Goal: Transaction & Acquisition: Purchase product/service

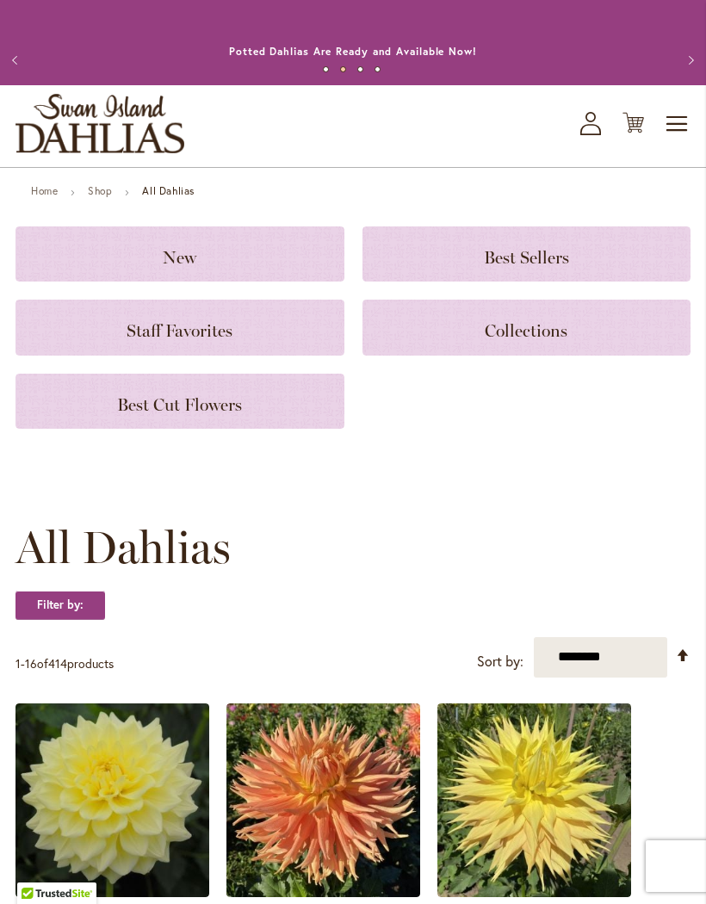
click at [412, 60] on p "Annual Dahlia Festival, August through [DATE] - [DATE] through [DATE] (And [DAT…" at bounding box center [354, 51] width 540 height 17
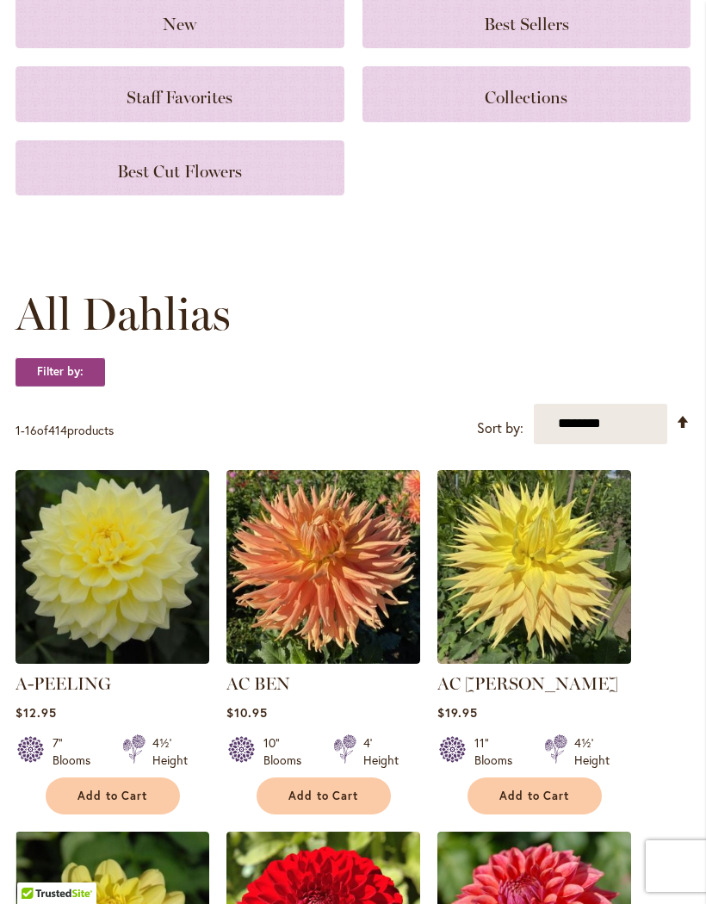
scroll to position [230, 0]
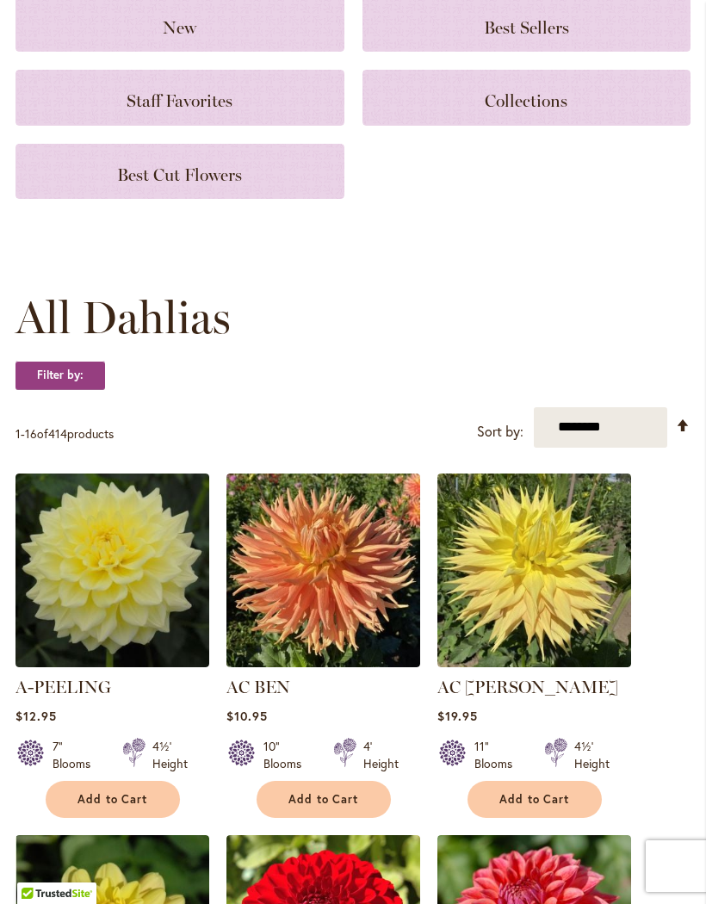
click at [313, 447] on div "**********" at bounding box center [352, 427] width 675 height 40
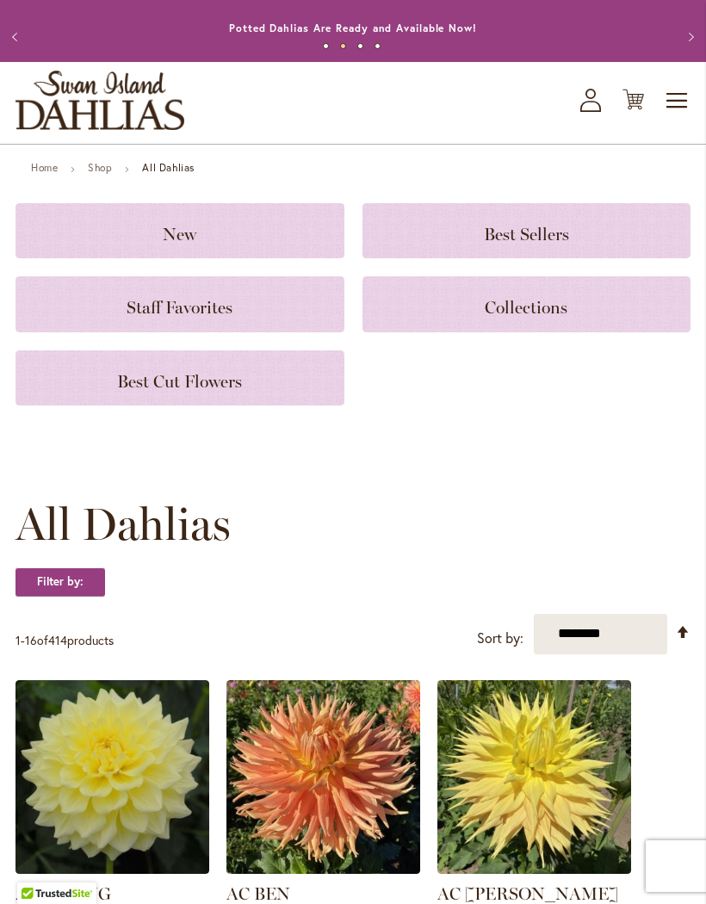
scroll to position [0, 0]
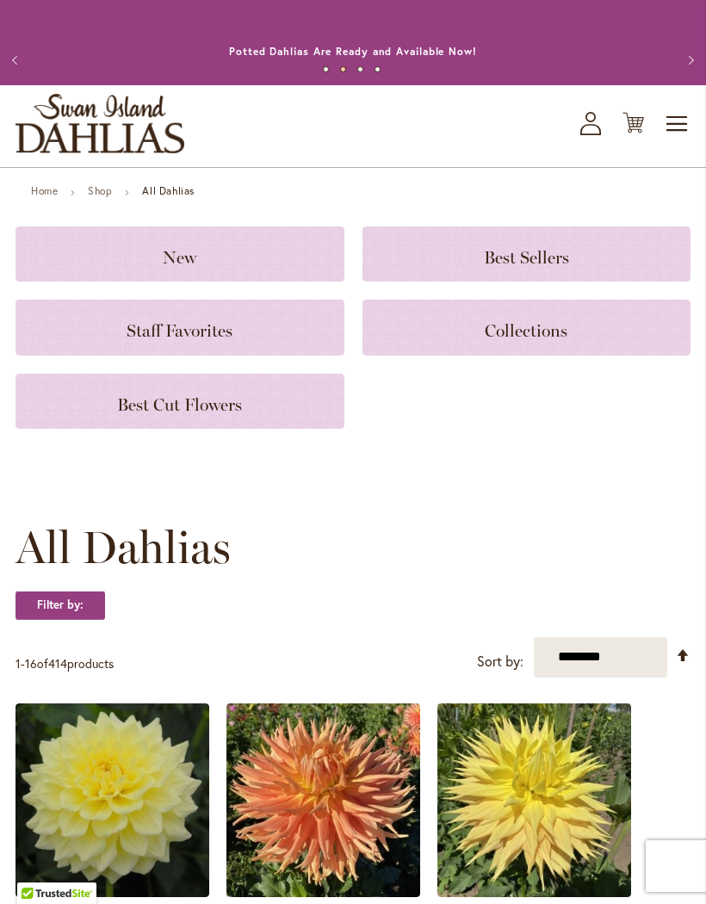
click at [24, 63] on button "Previous" at bounding box center [17, 60] width 34 height 34
click at [26, 71] on button "Previous" at bounding box center [17, 60] width 34 height 34
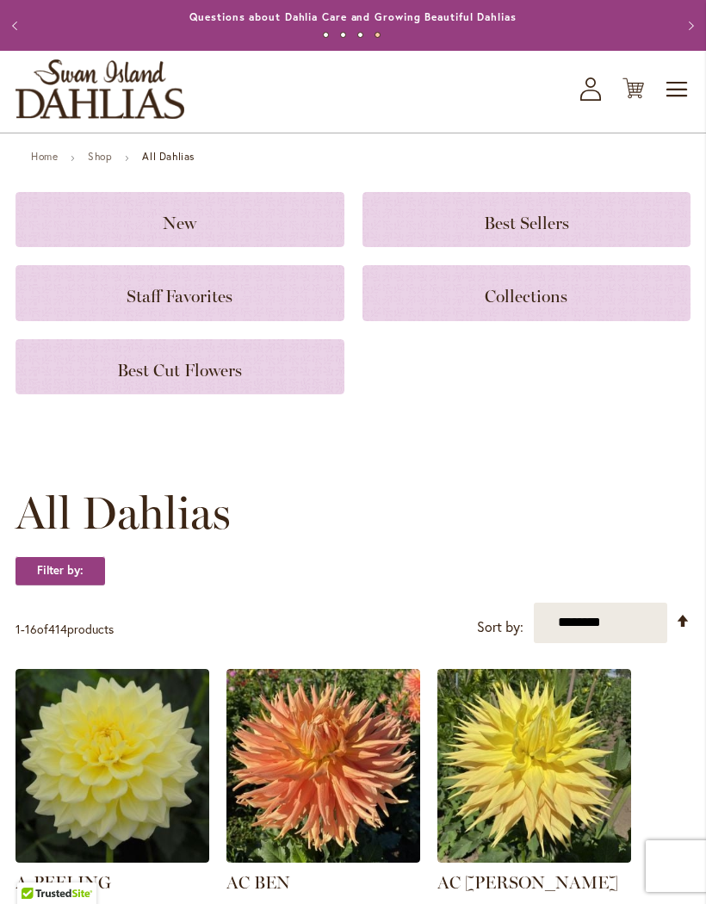
scroll to position [215, 0]
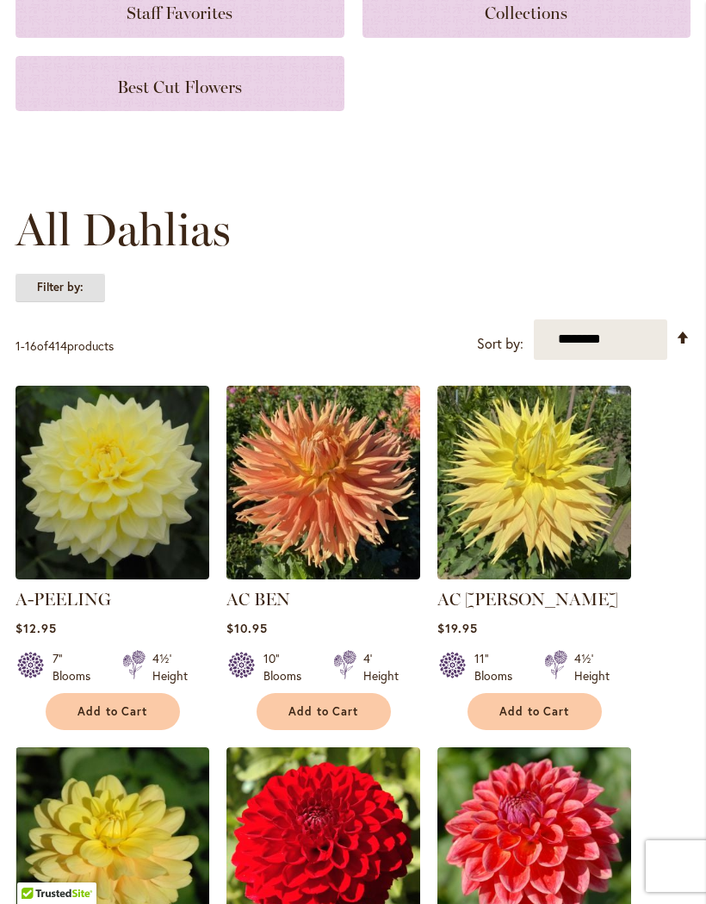
click at [51, 292] on strong "Filter by:" at bounding box center [60, 287] width 90 height 29
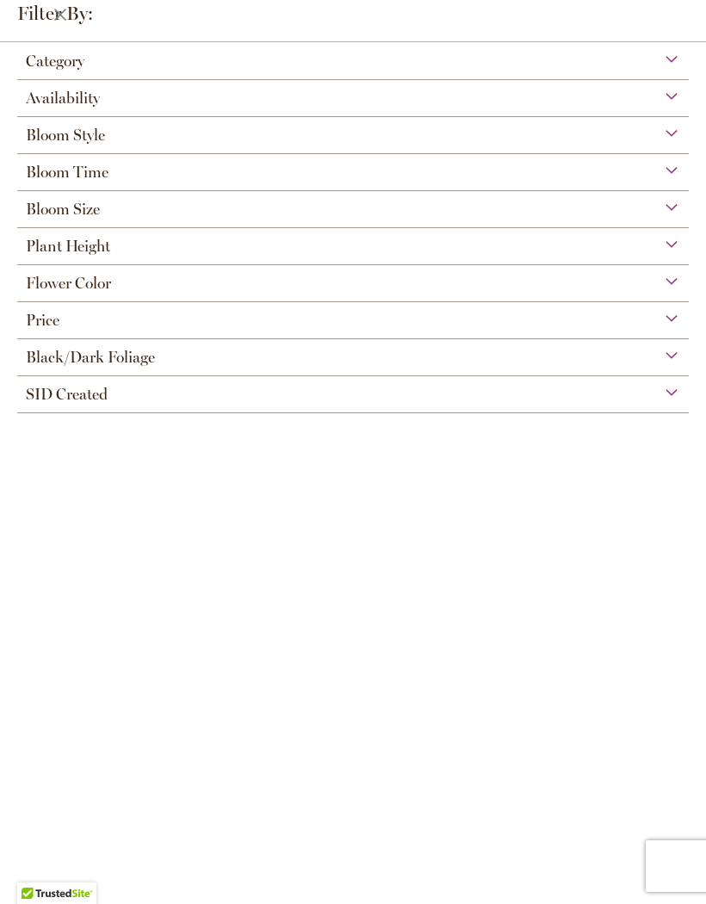
scroll to position [0, 0]
click at [672, 139] on div "Bloom Style" at bounding box center [353, 131] width 672 height 28
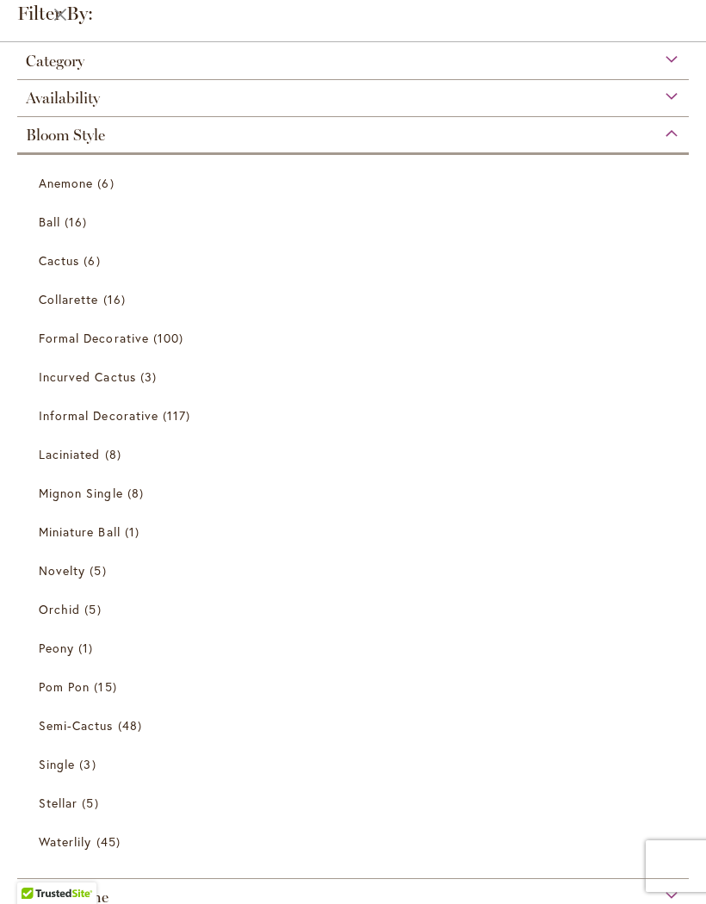
click at [113, 308] on span "16 items" at bounding box center [116, 299] width 27 height 18
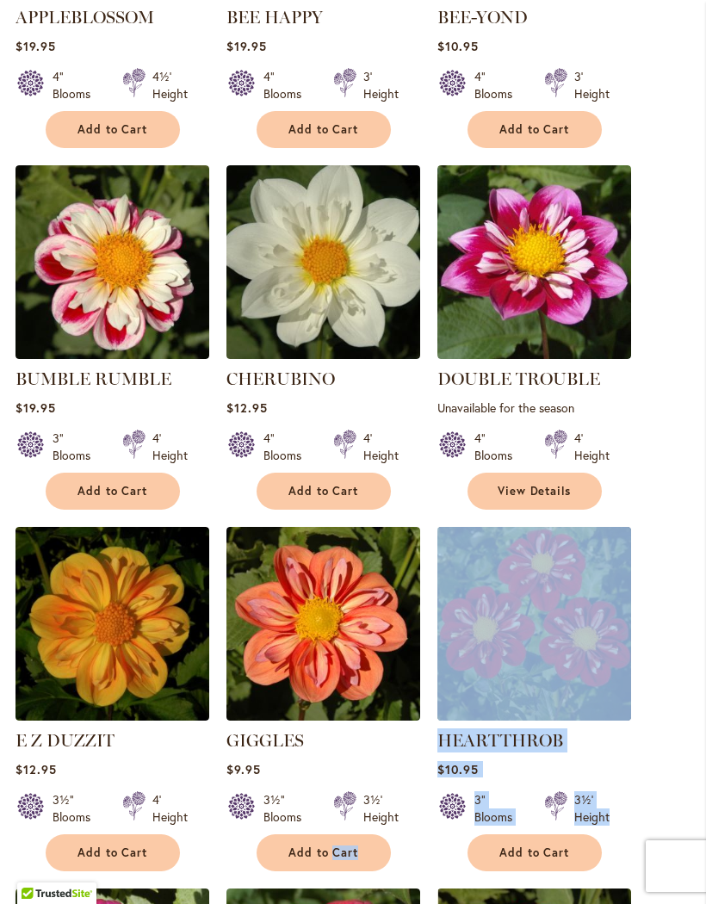
scroll to position [758, 0]
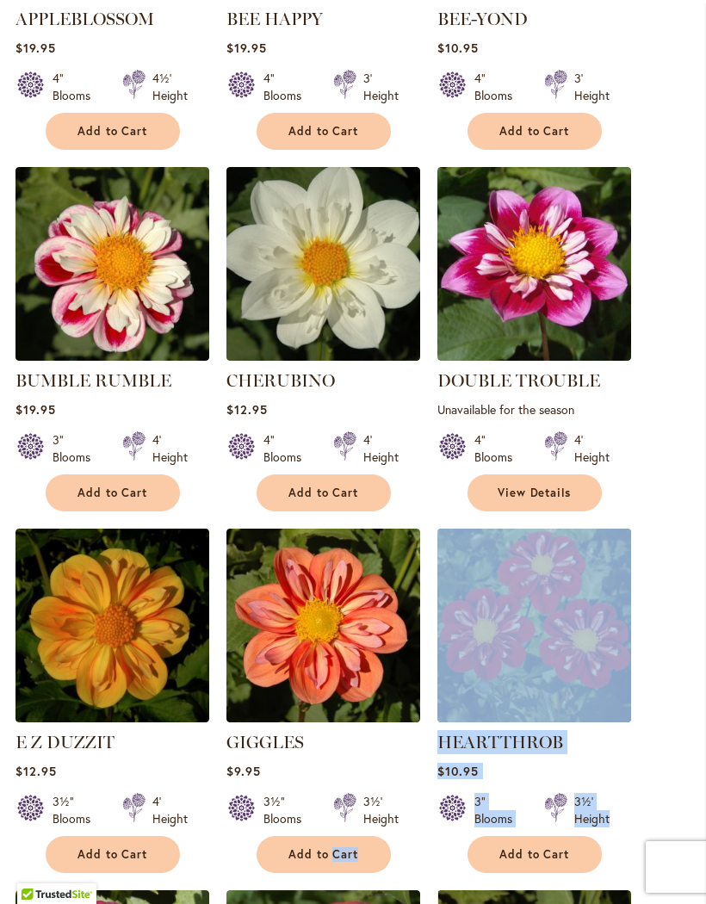
click at [298, 861] on span "Add to Cart" at bounding box center [323, 853] width 71 height 15
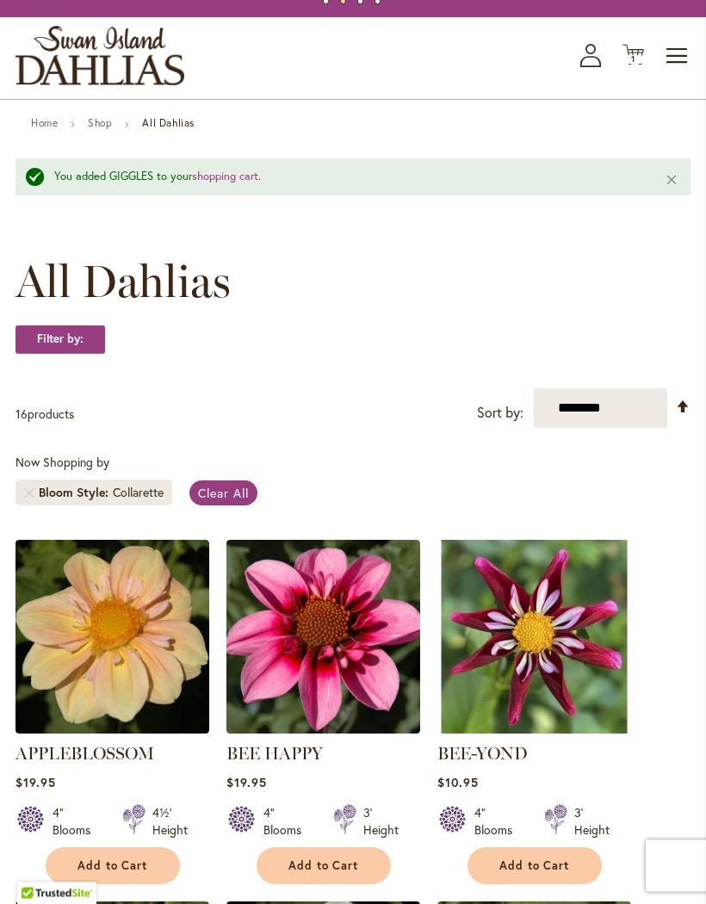
scroll to position [66, 0]
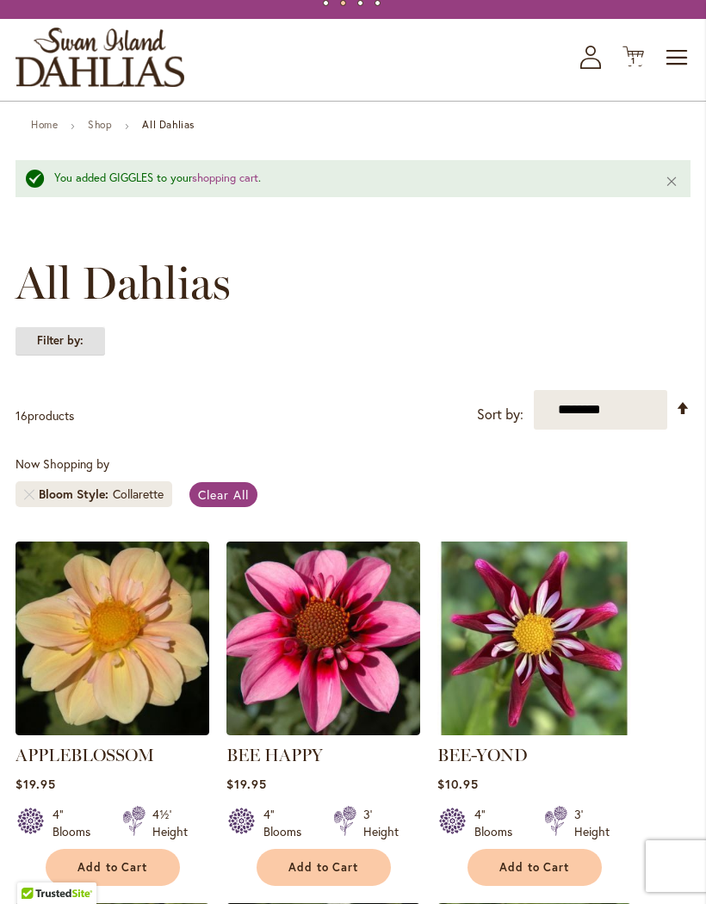
click at [67, 356] on strong "Filter by:" at bounding box center [60, 340] width 90 height 29
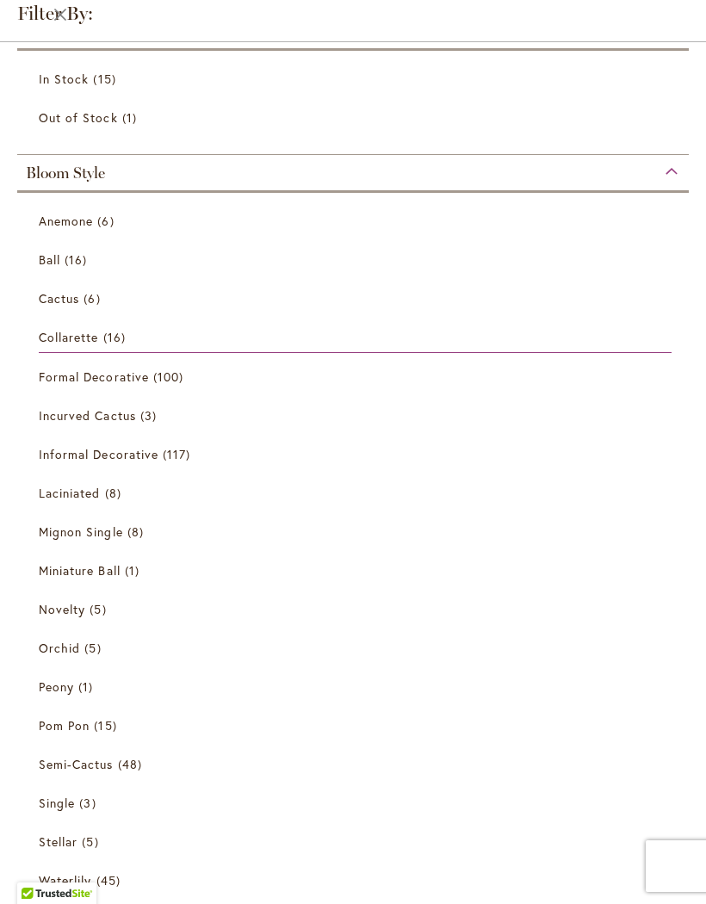
scroll to position [212, 0]
click at [77, 651] on span "Orchid" at bounding box center [59, 647] width 41 height 16
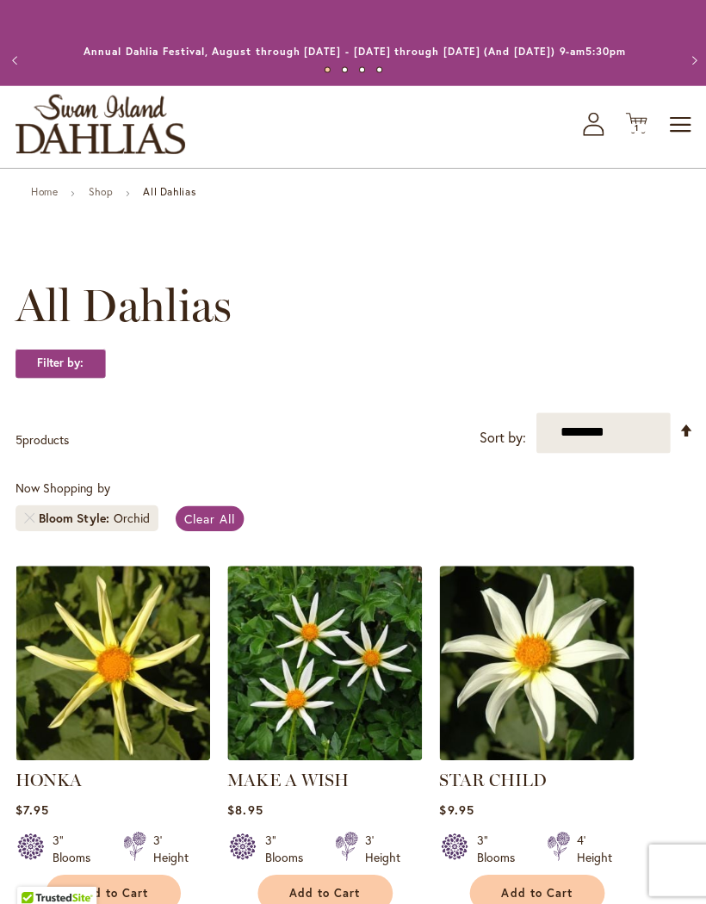
click at [205, 529] on link "Clear All" at bounding box center [209, 516] width 68 height 25
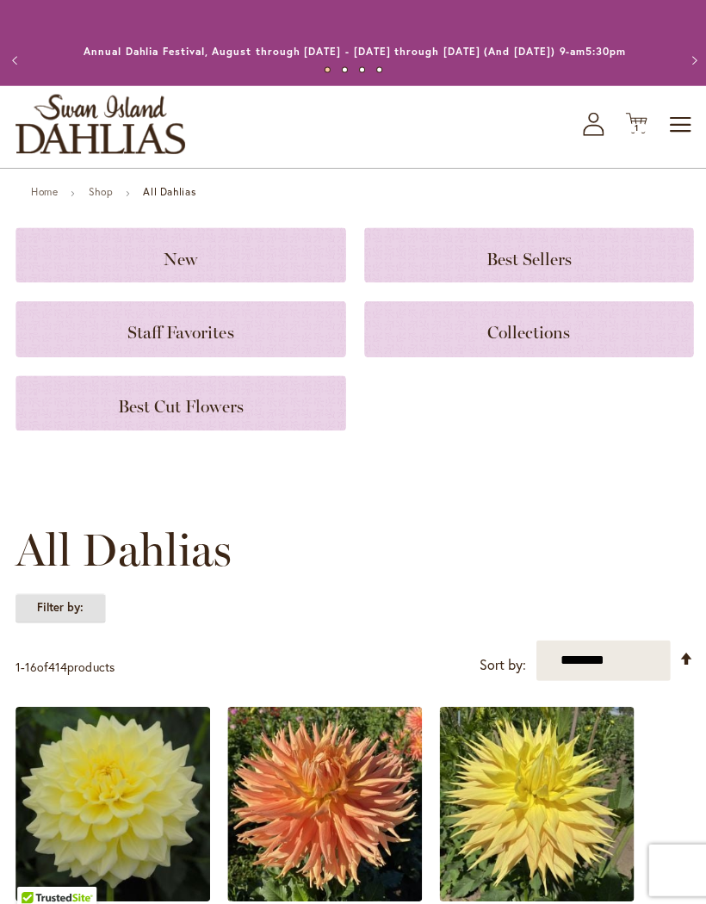
click at [84, 616] on strong "Filter by:" at bounding box center [60, 605] width 90 height 29
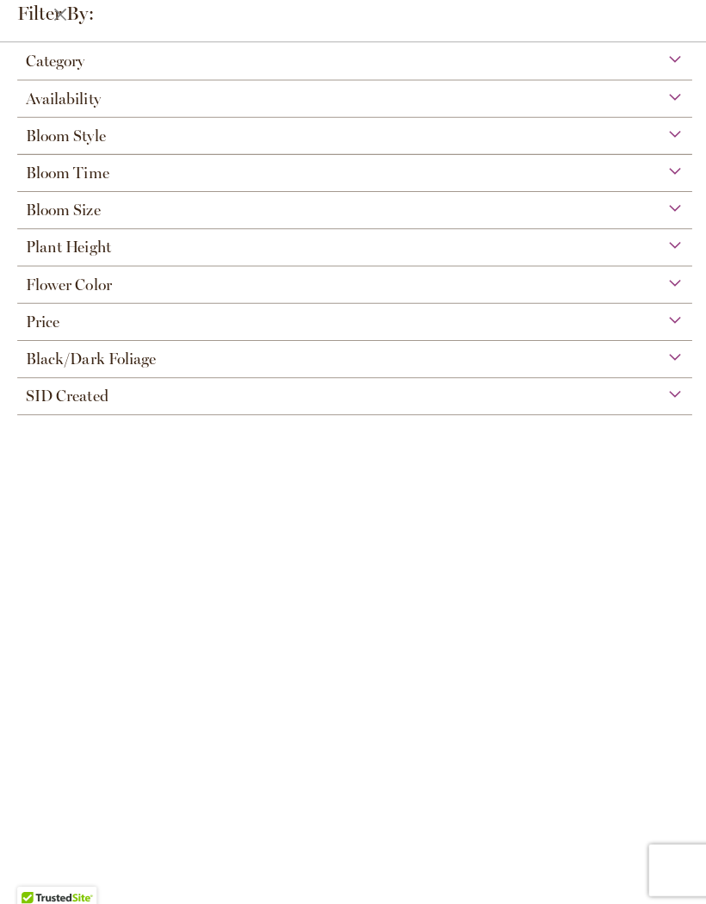
click at [672, 133] on div "Bloom Style" at bounding box center [353, 131] width 672 height 28
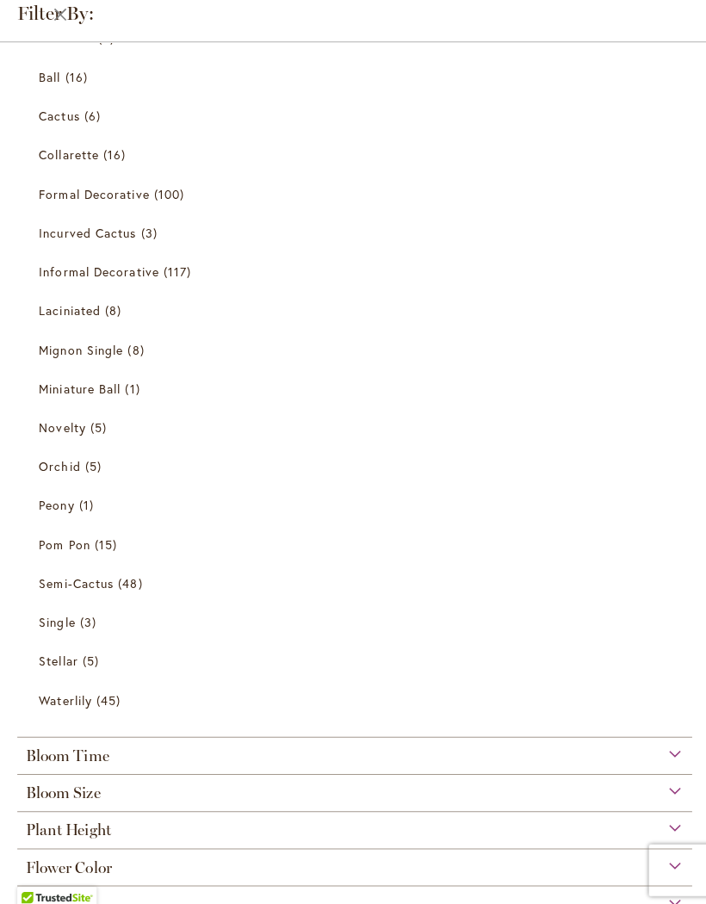
scroll to position [142, 0]
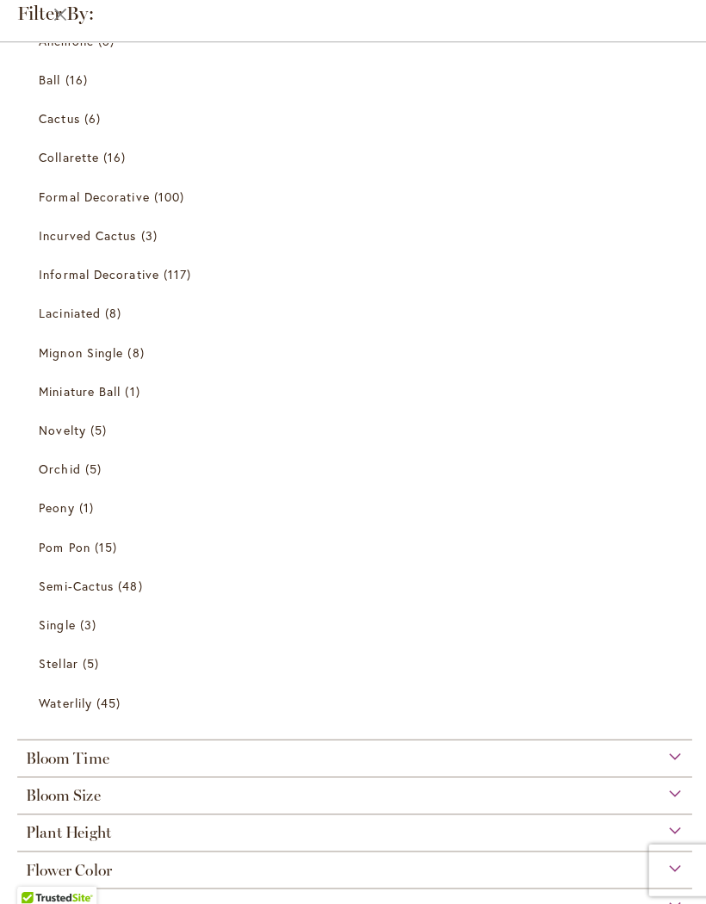
click at [65, 669] on span "Stellar" at bounding box center [58, 661] width 39 height 16
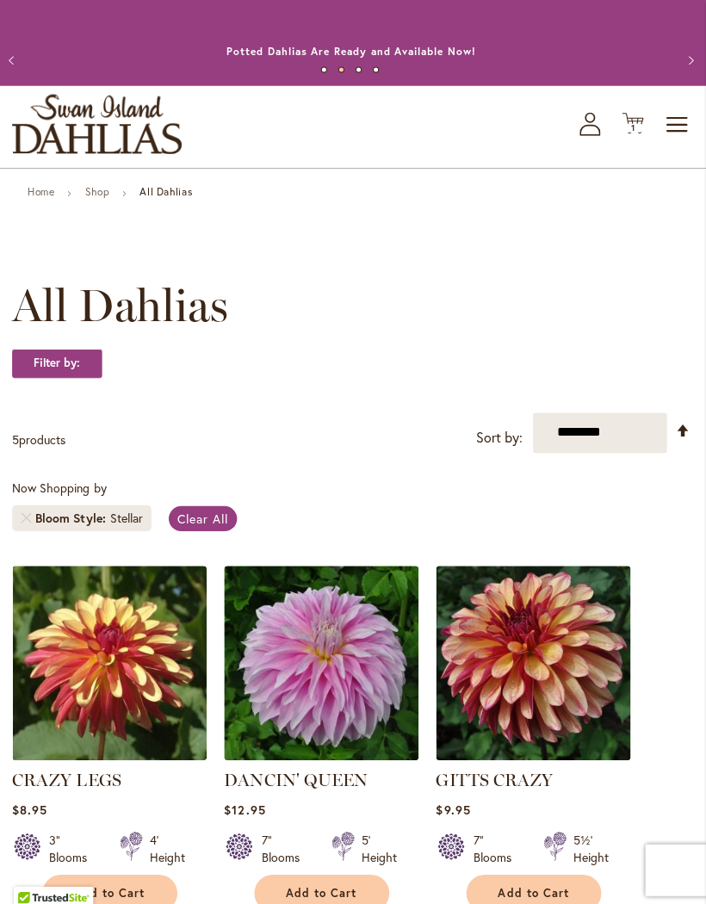
click at [214, 524] on span "Clear All" at bounding box center [205, 516] width 51 height 16
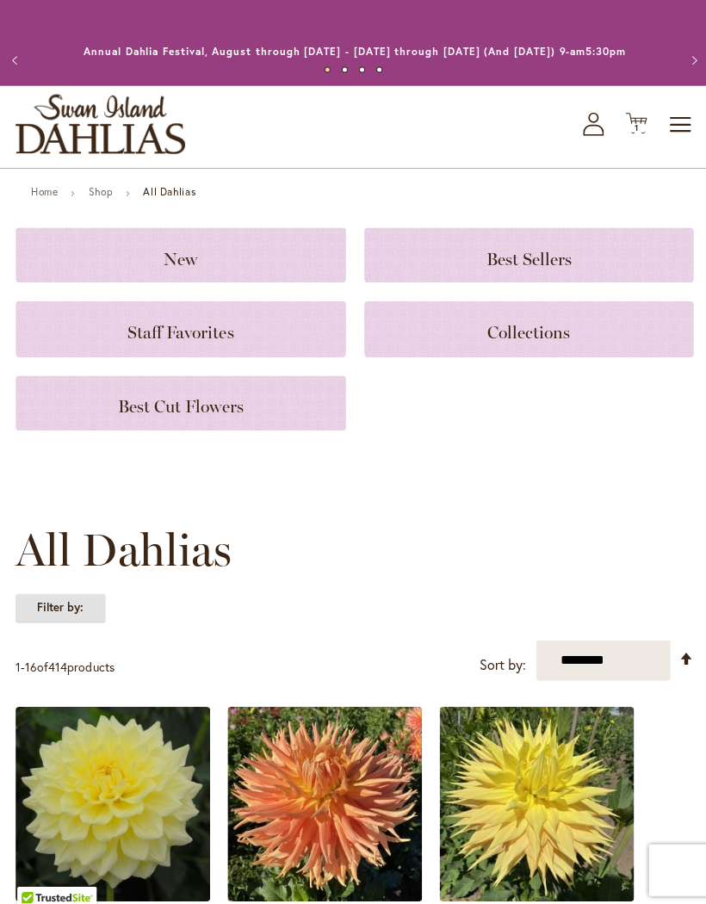
click at [85, 619] on strong "Filter by:" at bounding box center [60, 605] width 90 height 29
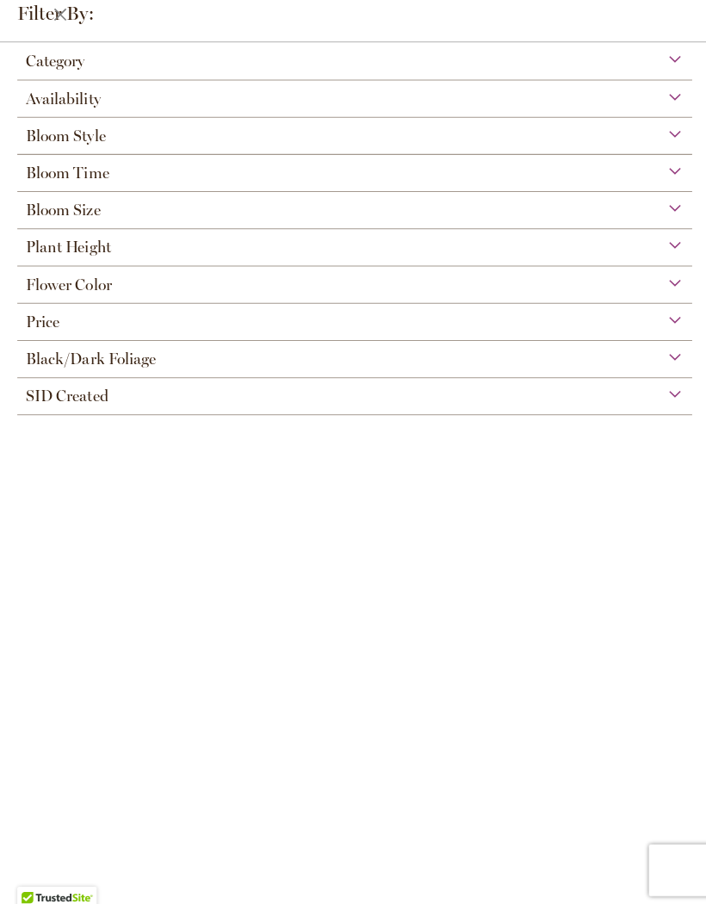
click at [672, 141] on div "Bloom Style" at bounding box center [353, 131] width 672 height 28
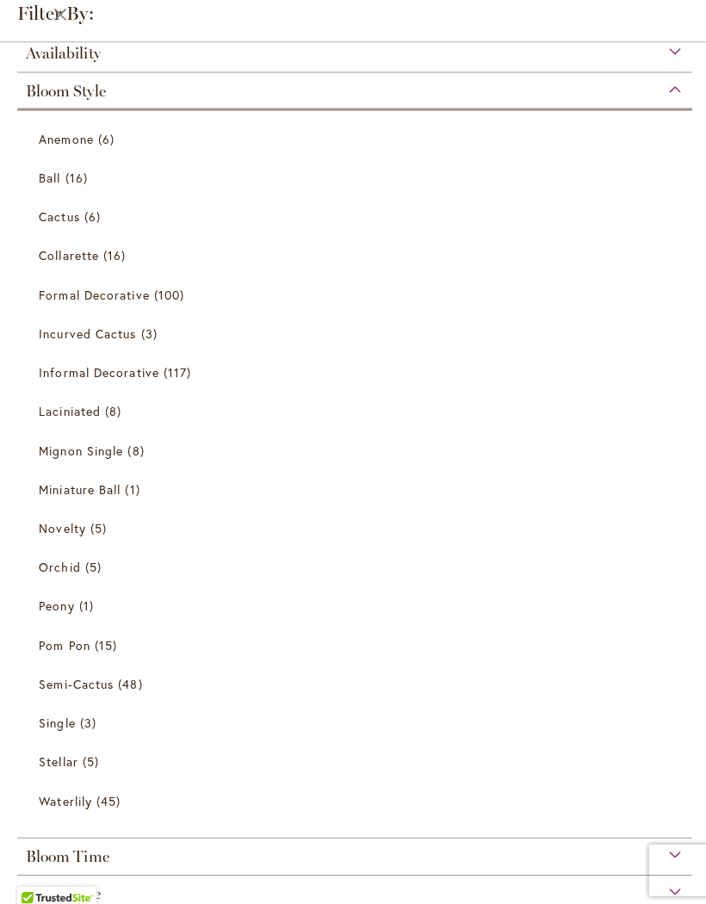
scroll to position [44, 0]
click at [180, 383] on link "Informal Decorative 117 items" at bounding box center [355, 371] width 633 height 30
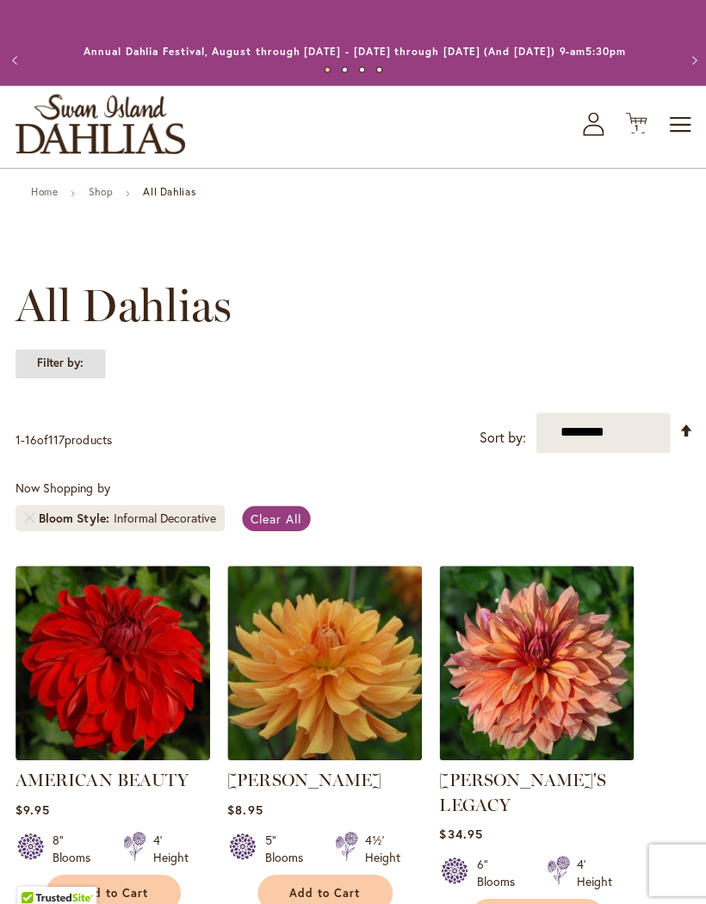
click at [73, 370] on strong "Filter by:" at bounding box center [60, 361] width 90 height 29
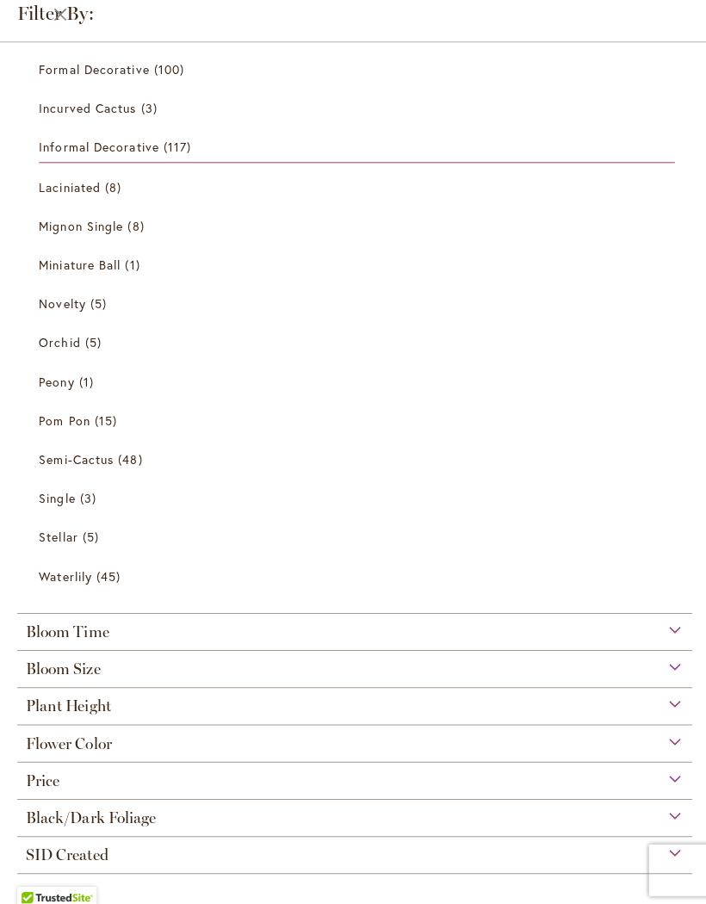
scroll to position [652, 0]
click at [678, 664] on div "Bloom Size" at bounding box center [353, 661] width 672 height 28
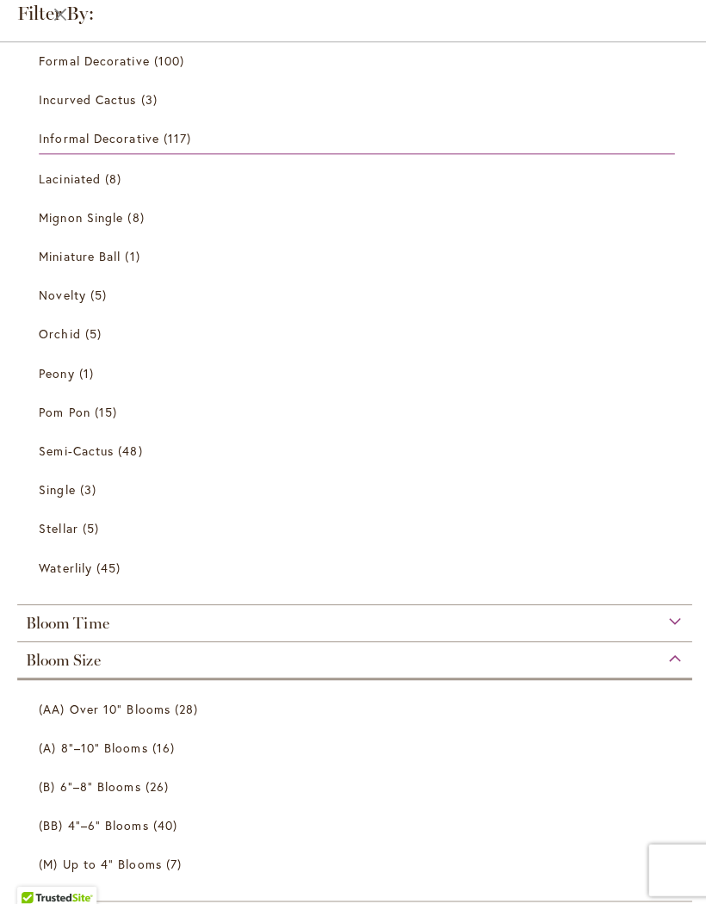
click at [187, 712] on span "28 items" at bounding box center [188, 705] width 28 height 18
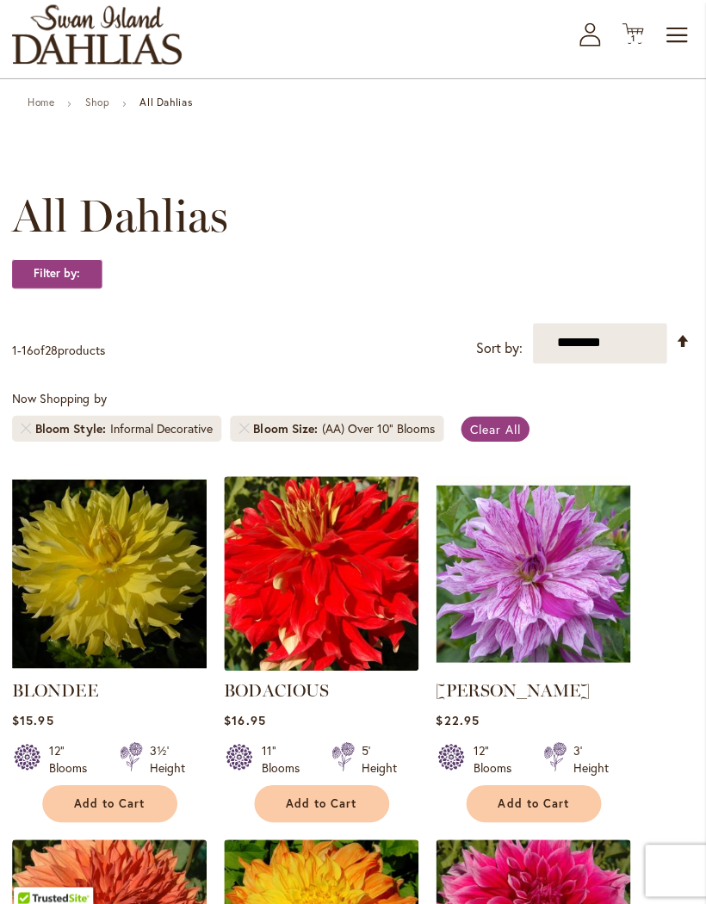
scroll to position [90, 0]
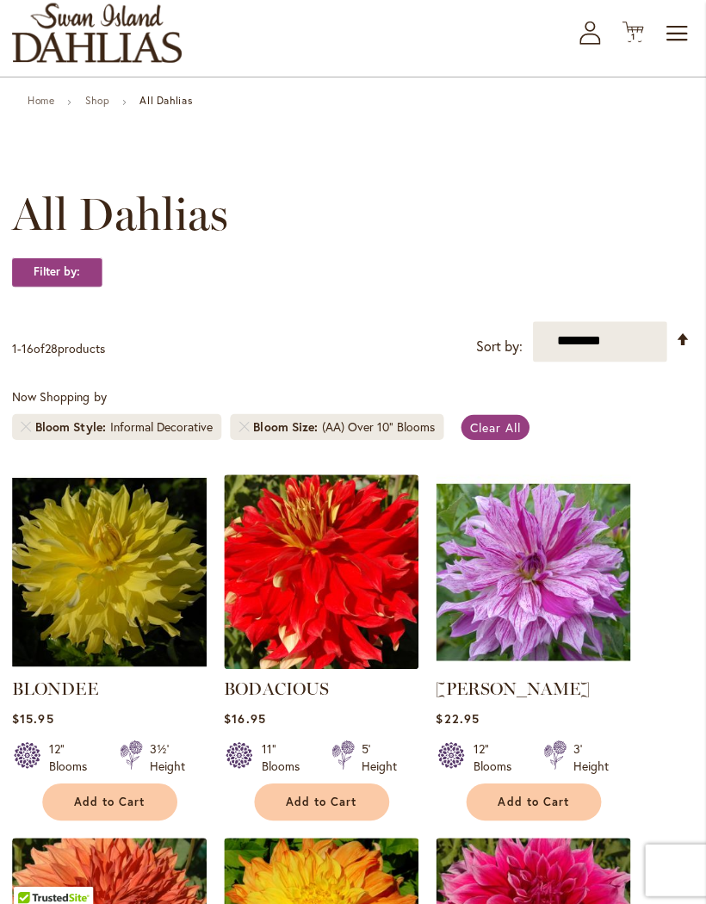
click at [501, 434] on span "Clear All" at bounding box center [496, 426] width 51 height 16
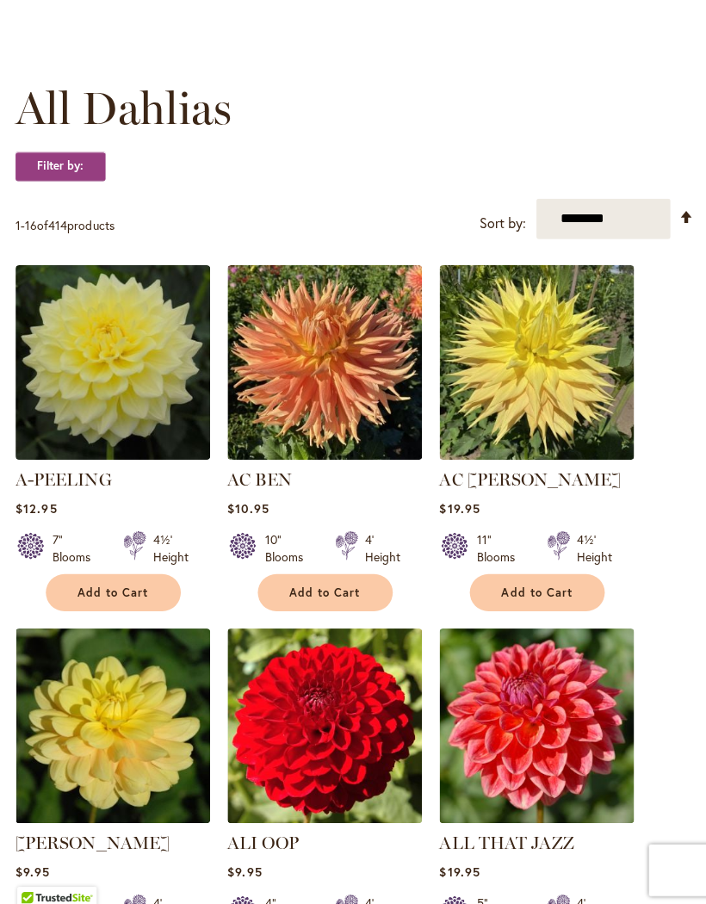
scroll to position [439, 0]
click at [87, 181] on strong "Filter by:" at bounding box center [60, 166] width 90 height 29
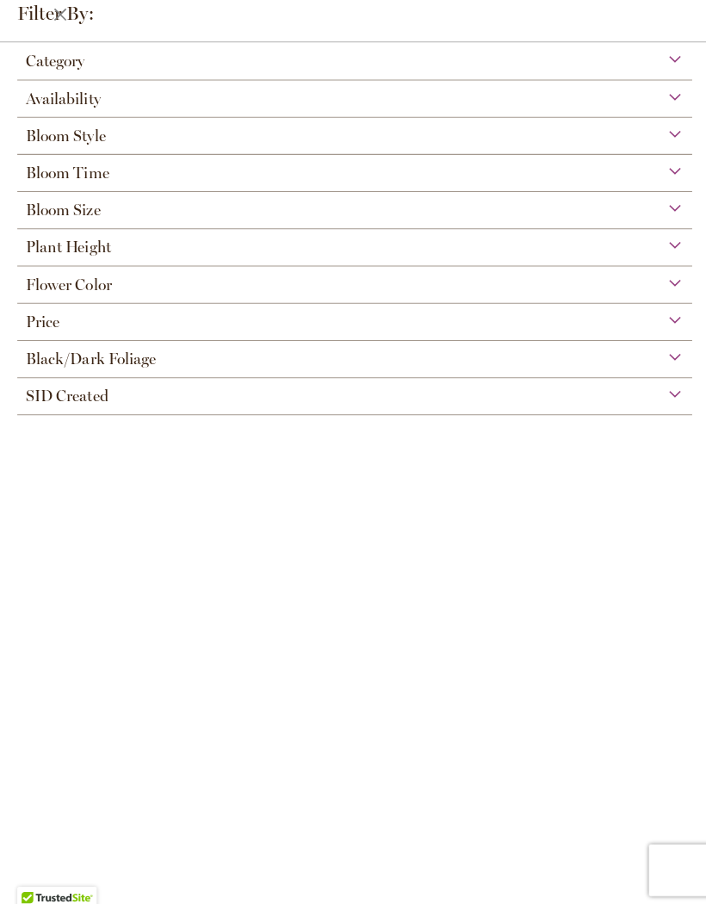
scroll to position [108, 0]
click at [678, 132] on div "Bloom Style" at bounding box center [353, 131] width 672 height 28
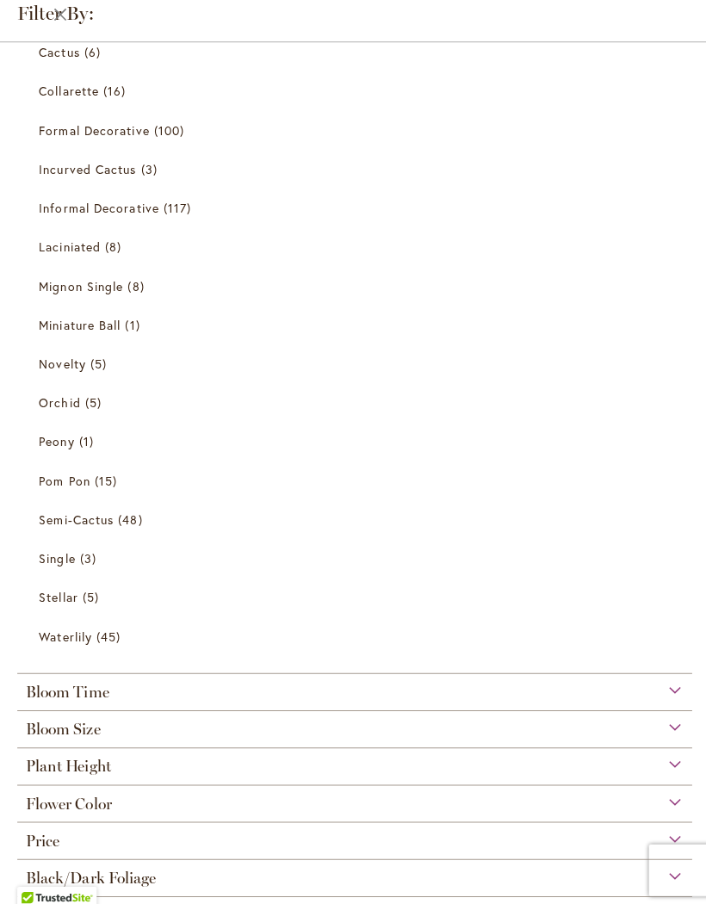
scroll to position [207, 0]
click at [97, 636] on span "45 items" at bounding box center [110, 635] width 28 height 18
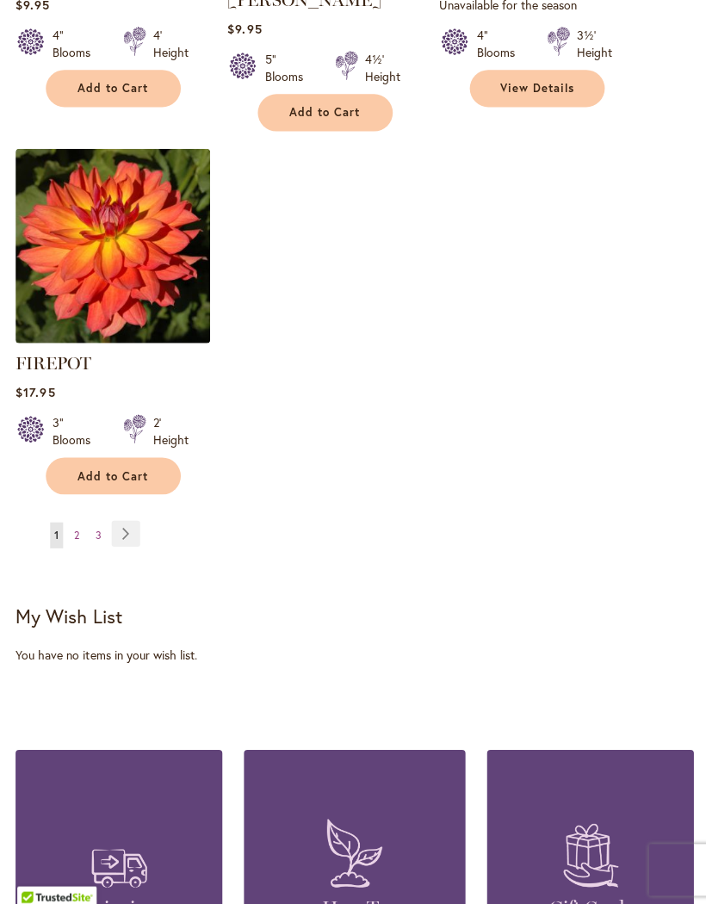
scroll to position [2248, 0]
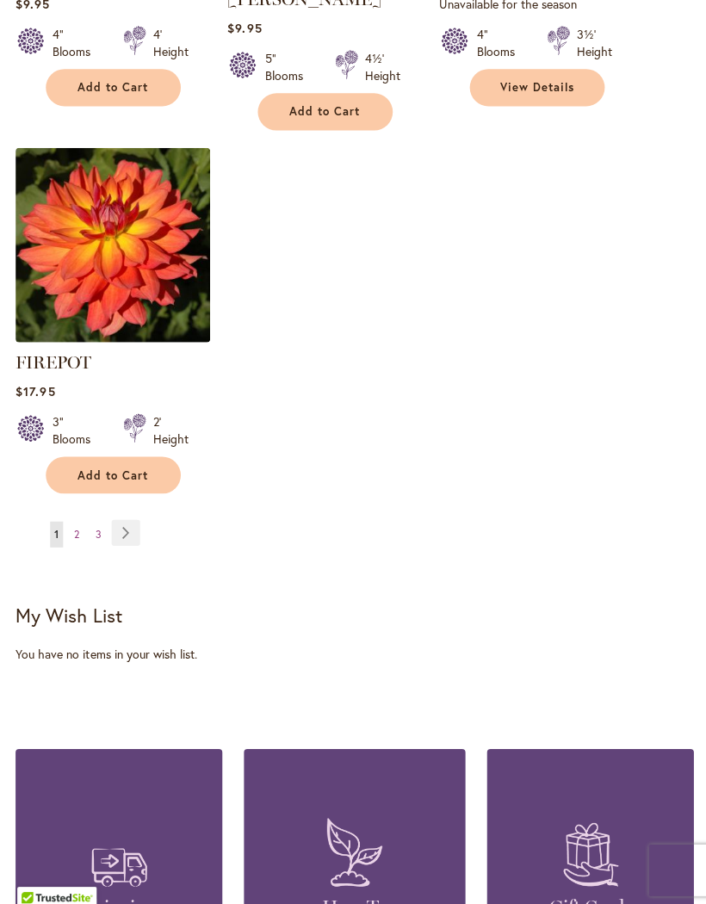
click at [133, 526] on link "Page Next" at bounding box center [125, 530] width 28 height 26
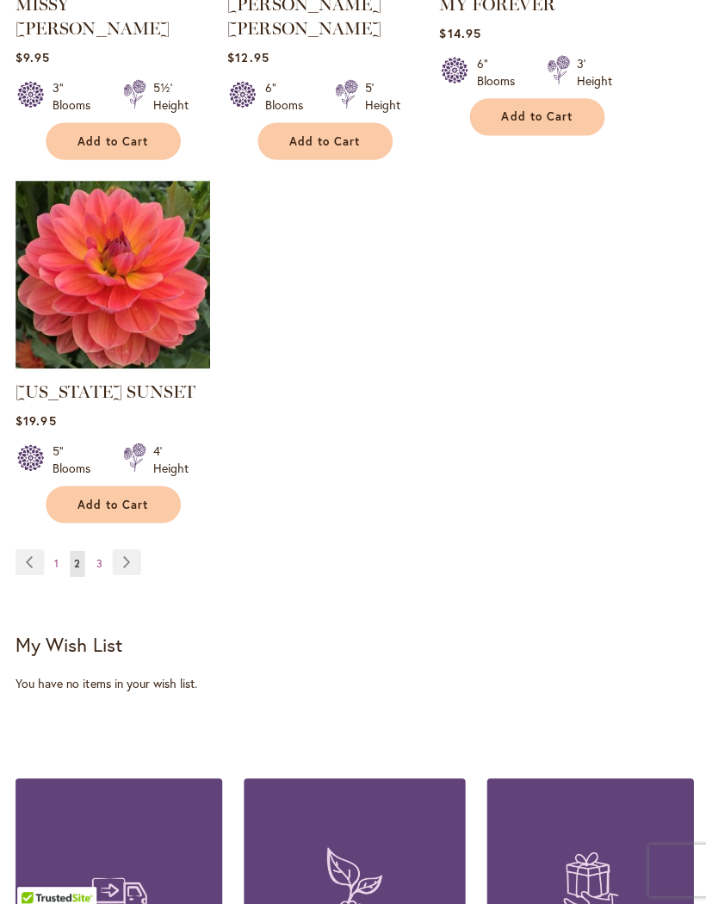
scroll to position [2243, 0]
click at [139, 547] on link "Page Next" at bounding box center [126, 560] width 28 height 26
